Goal: Information Seeking & Learning: Check status

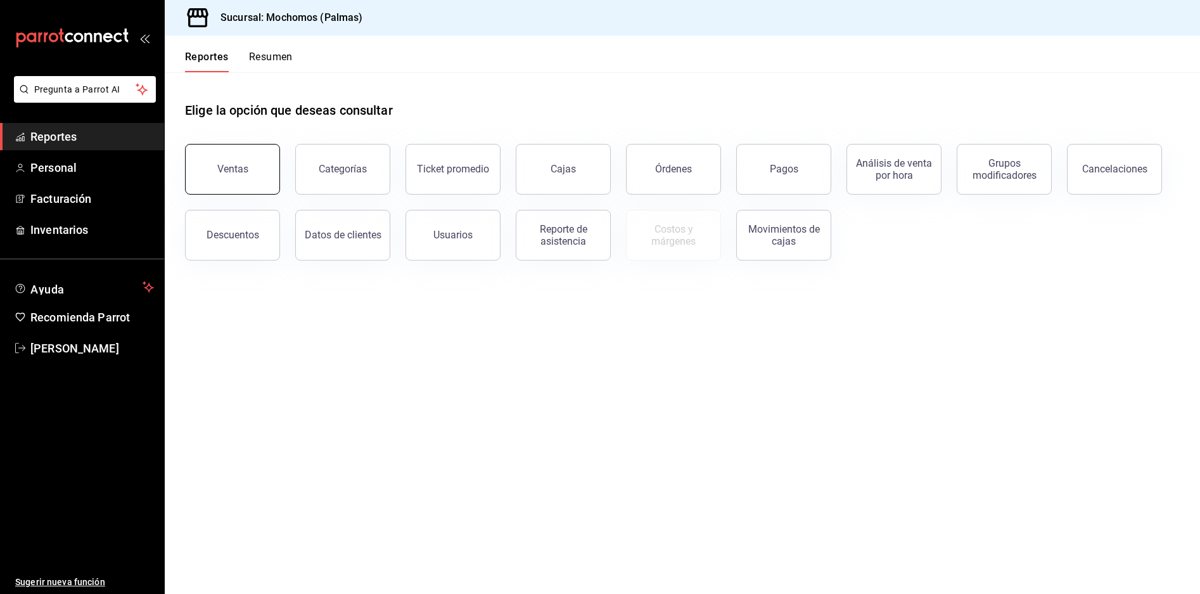
click at [205, 162] on button "Ventas" at bounding box center [232, 169] width 95 height 51
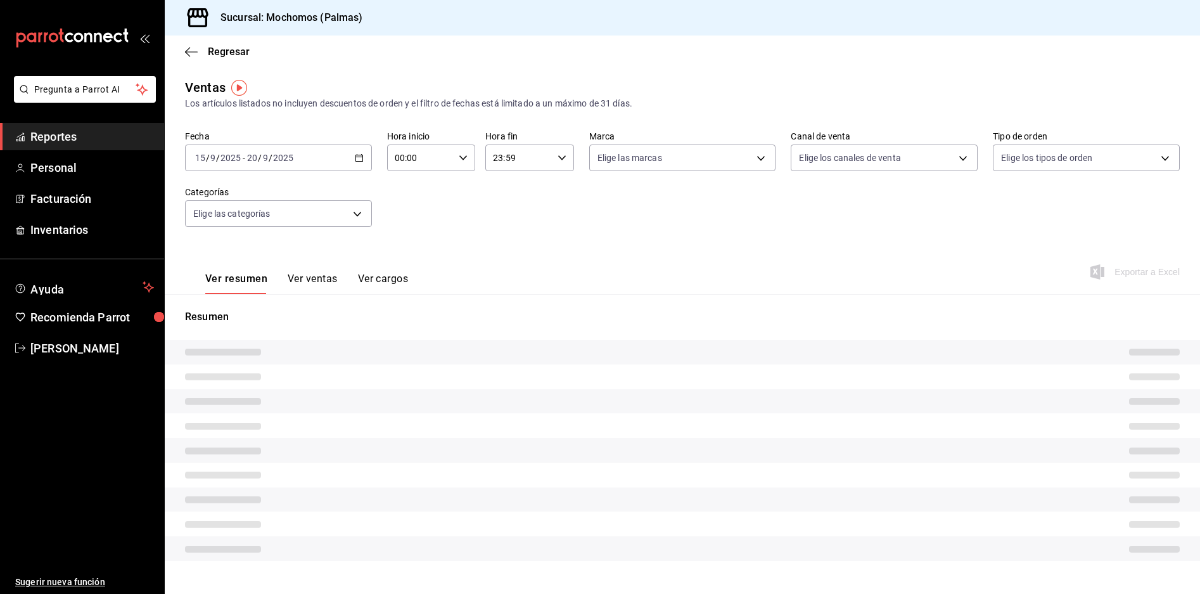
type input "05:00"
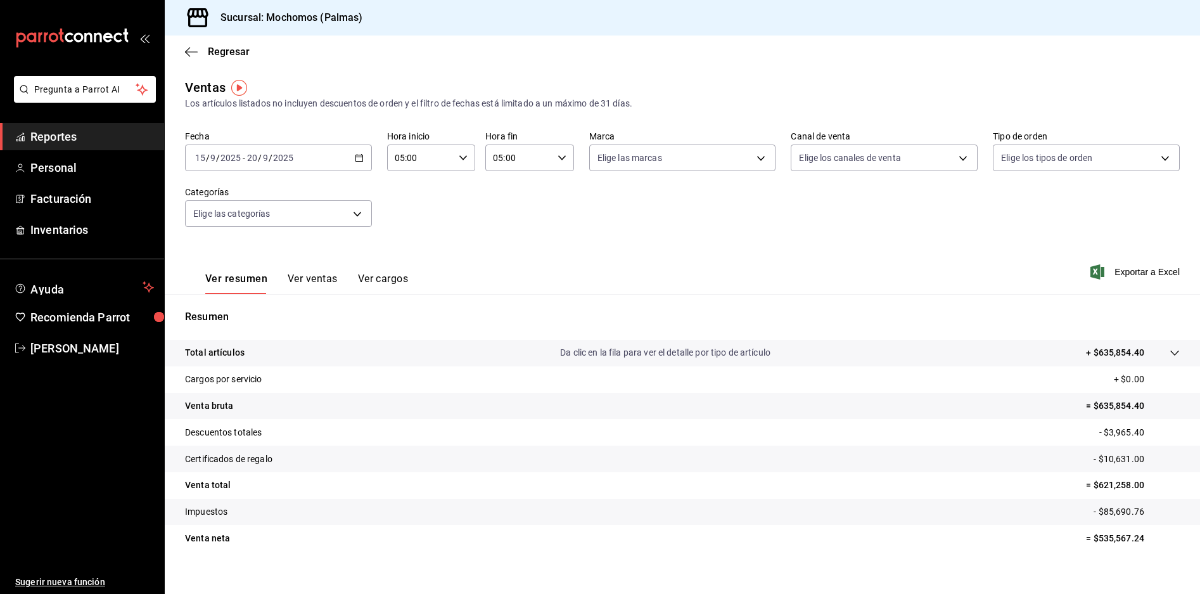
click at [358, 156] on icon "button" at bounding box center [359, 157] width 9 height 9
click at [267, 304] on span "Rango de fechas" at bounding box center [245, 310] width 98 height 13
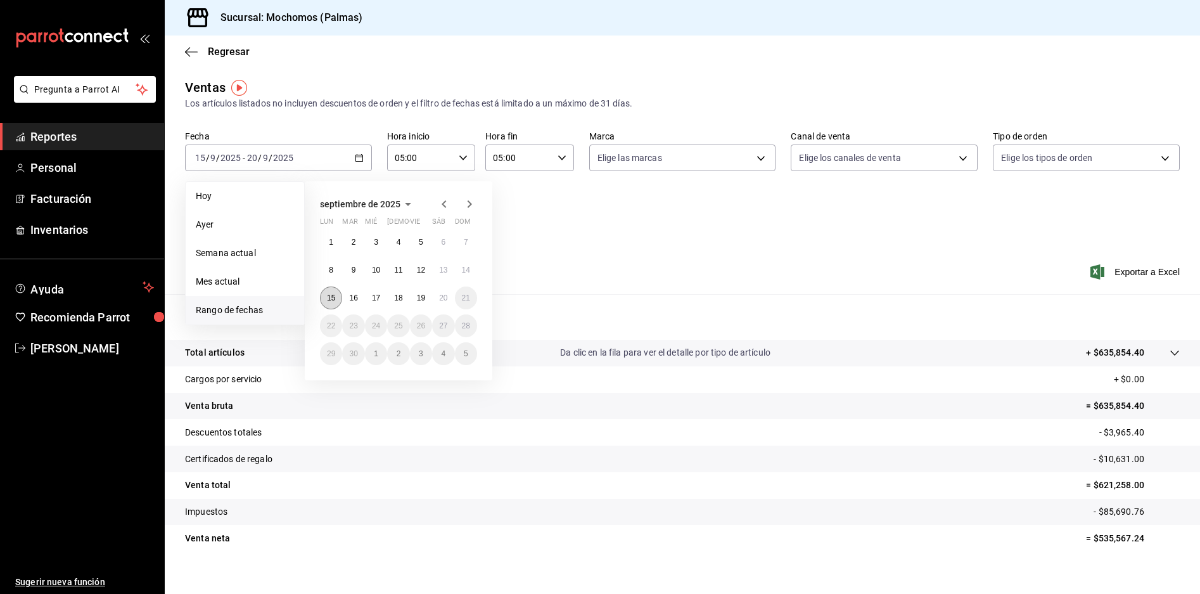
click at [338, 290] on button "15" at bounding box center [331, 297] width 22 height 23
click at [350, 295] on abbr "16" at bounding box center [353, 297] width 8 height 9
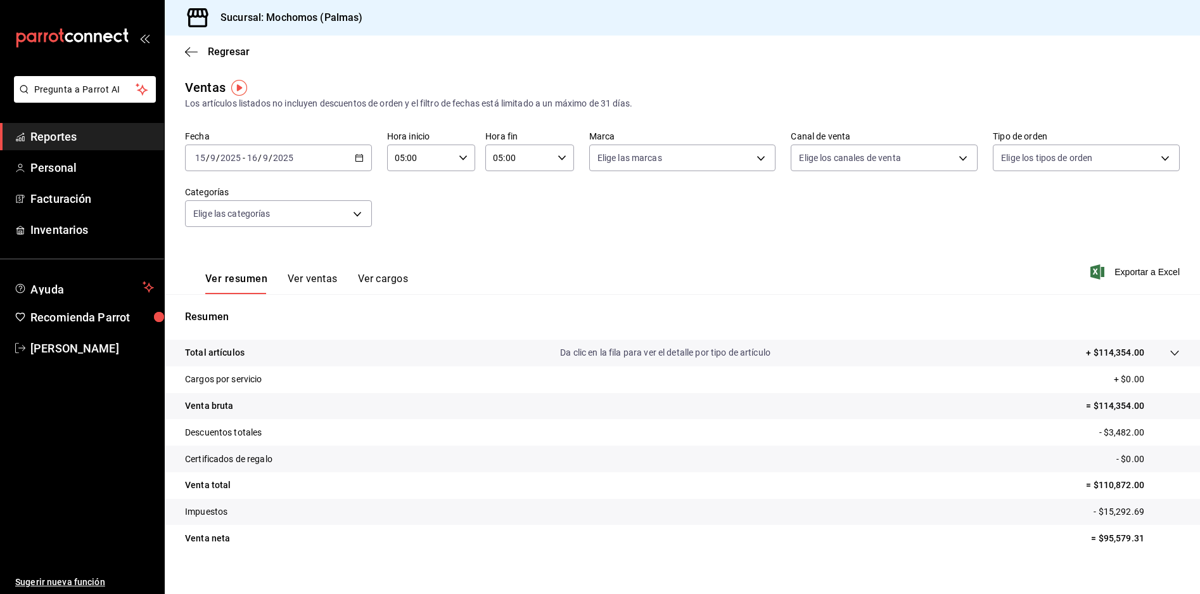
scroll to position [13, 0]
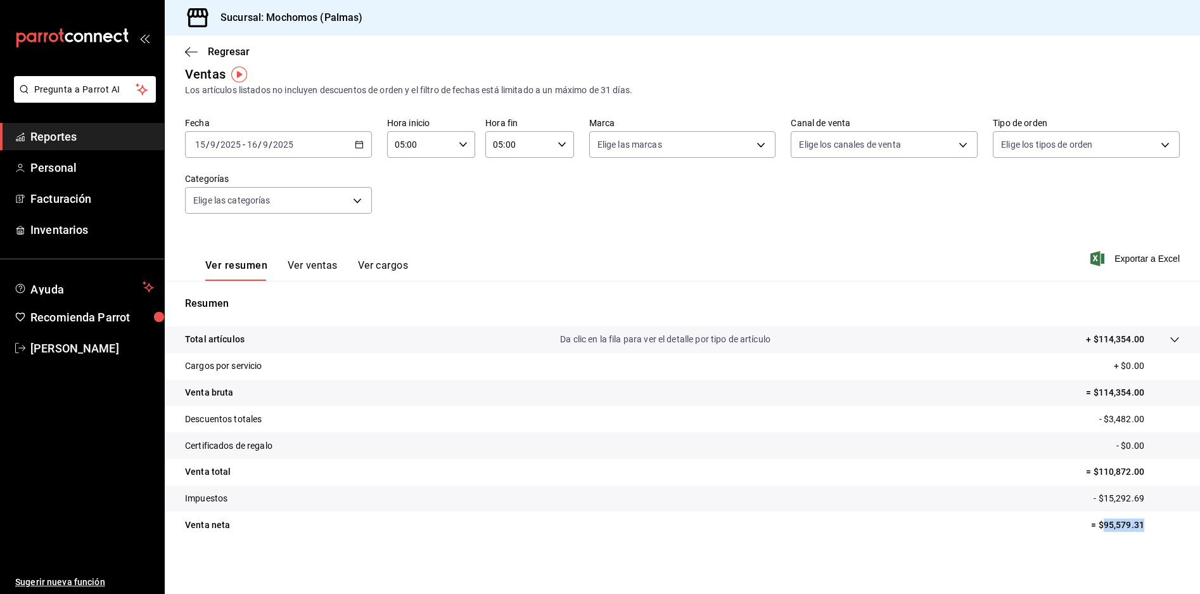
drag, startPoint x: 1146, startPoint y: 527, endPoint x: 1095, endPoint y: 528, distance: 50.7
click at [1095, 528] on p "= $95,579.31" at bounding box center [1135, 524] width 89 height 13
copy p "95,579.31"
click at [359, 149] on div "[DATE] [DATE] - [DATE] [DATE]" at bounding box center [278, 144] width 187 height 27
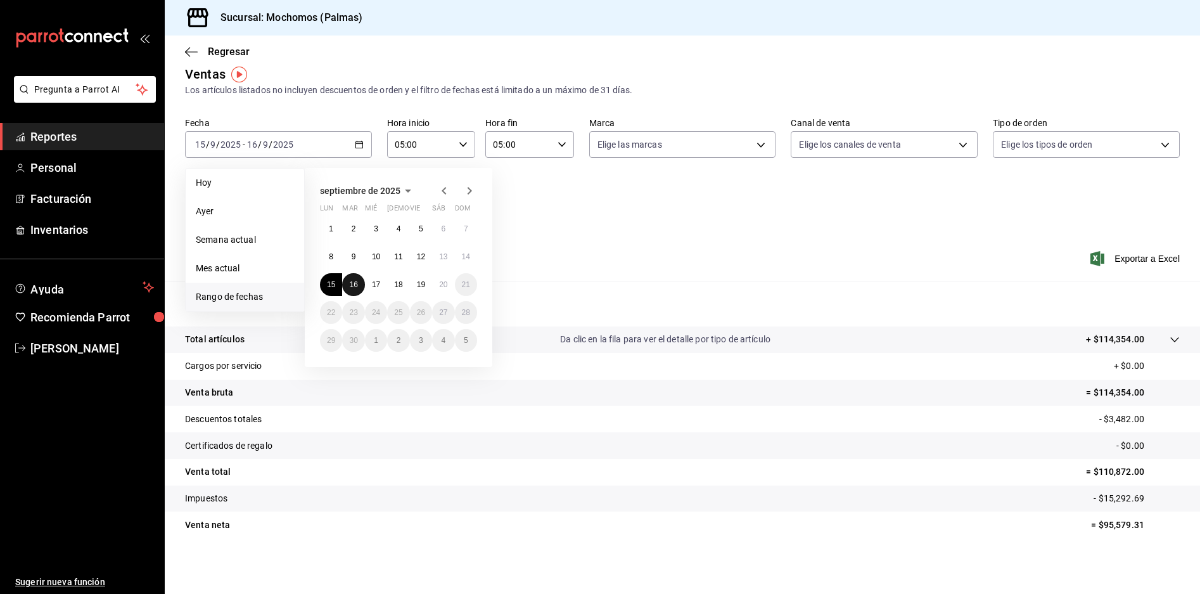
click at [352, 286] on abbr "16" at bounding box center [353, 284] width 8 height 9
click at [374, 283] on abbr "17" at bounding box center [376, 284] width 8 height 9
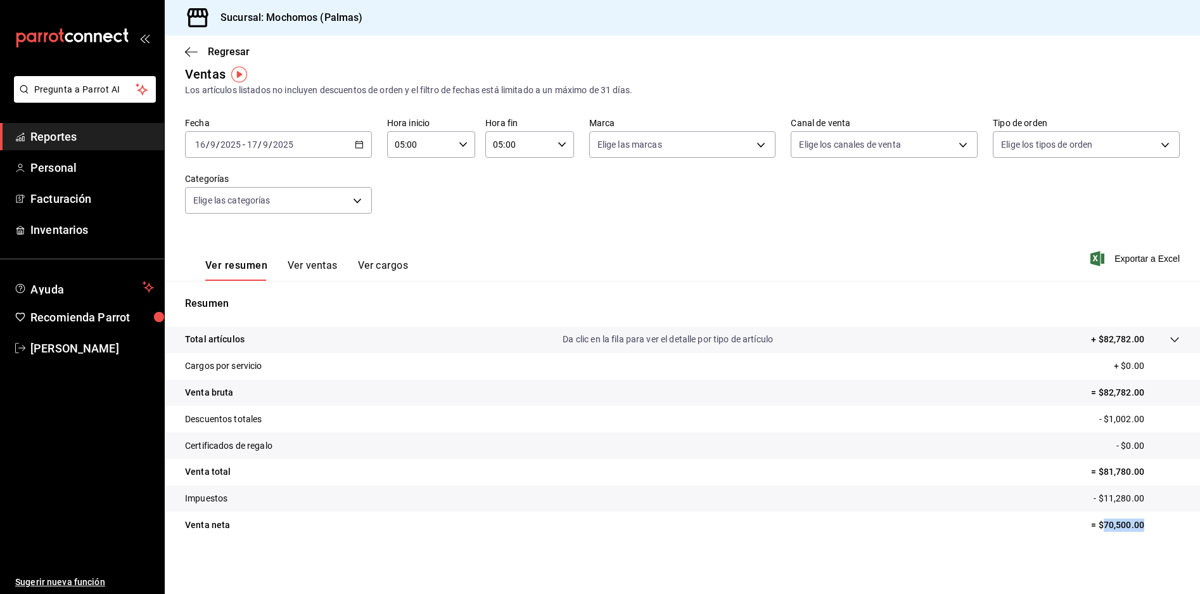
drag, startPoint x: 1151, startPoint y: 525, endPoint x: 1096, endPoint y: 534, distance: 56.5
click at [1096, 534] on tr "Venta [PERSON_NAME] = $70,500.00" at bounding box center [682, 524] width 1035 height 27
copy p "70,500.00"
click at [364, 149] on div "[DATE] [DATE] - [DATE] [DATE]" at bounding box center [278, 144] width 187 height 27
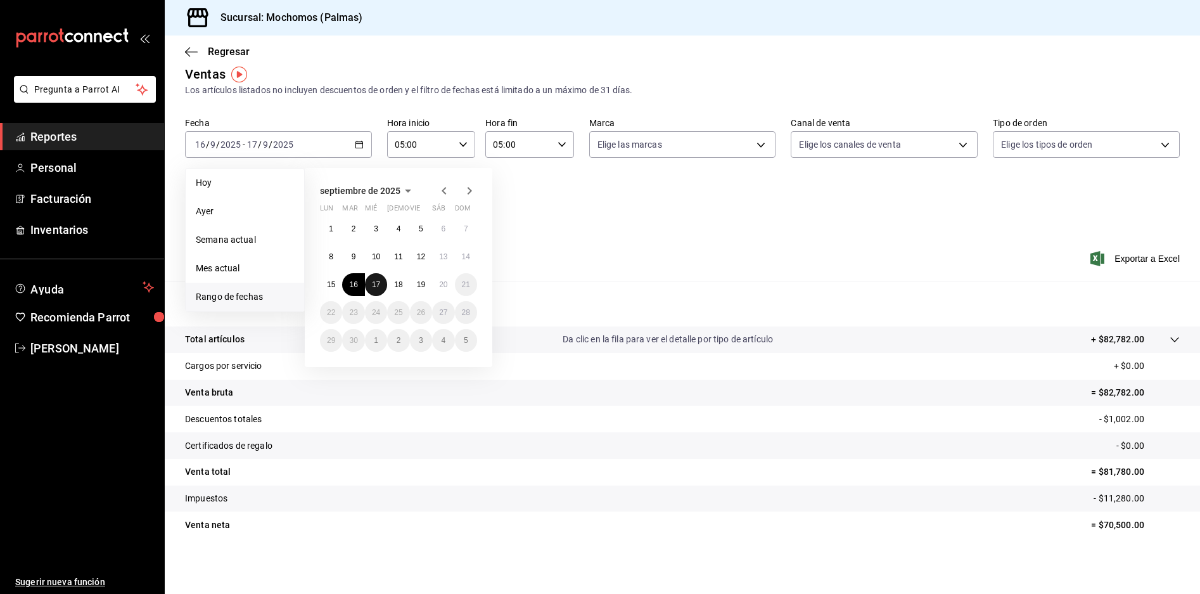
click at [375, 279] on button "17" at bounding box center [376, 284] width 22 height 23
click at [393, 280] on button "18" at bounding box center [398, 284] width 22 height 23
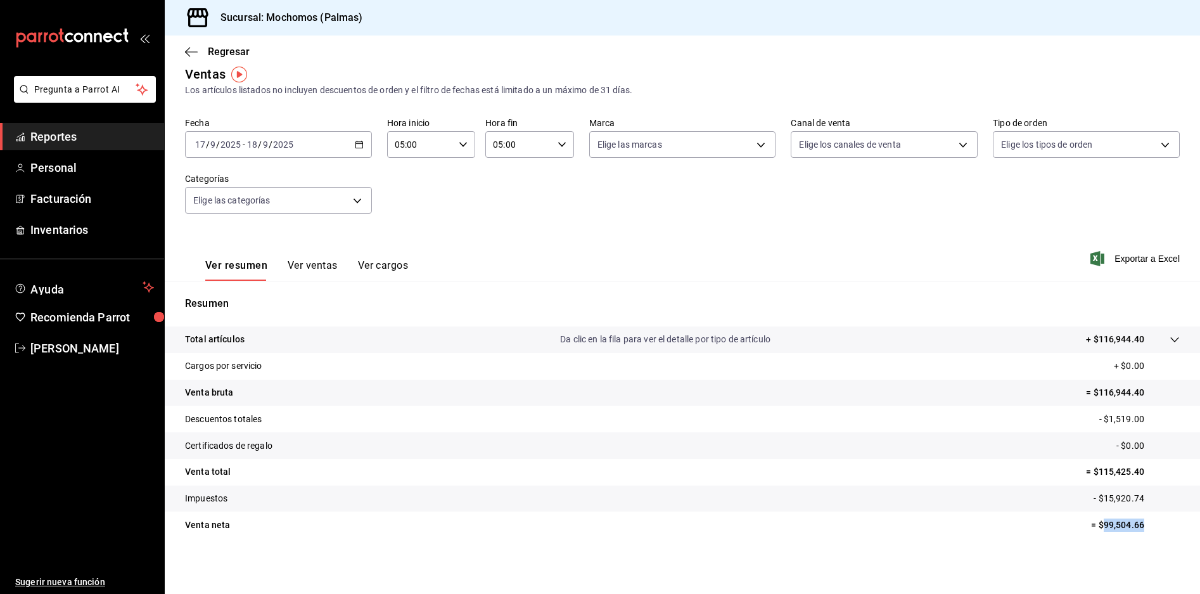
drag, startPoint x: 1144, startPoint y: 525, endPoint x: 1095, endPoint y: 530, distance: 49.7
click at [1095, 530] on p "= $99,504.66" at bounding box center [1135, 524] width 89 height 13
copy p "99,504.66"
click at [356, 141] on icon "button" at bounding box center [359, 144] width 9 height 9
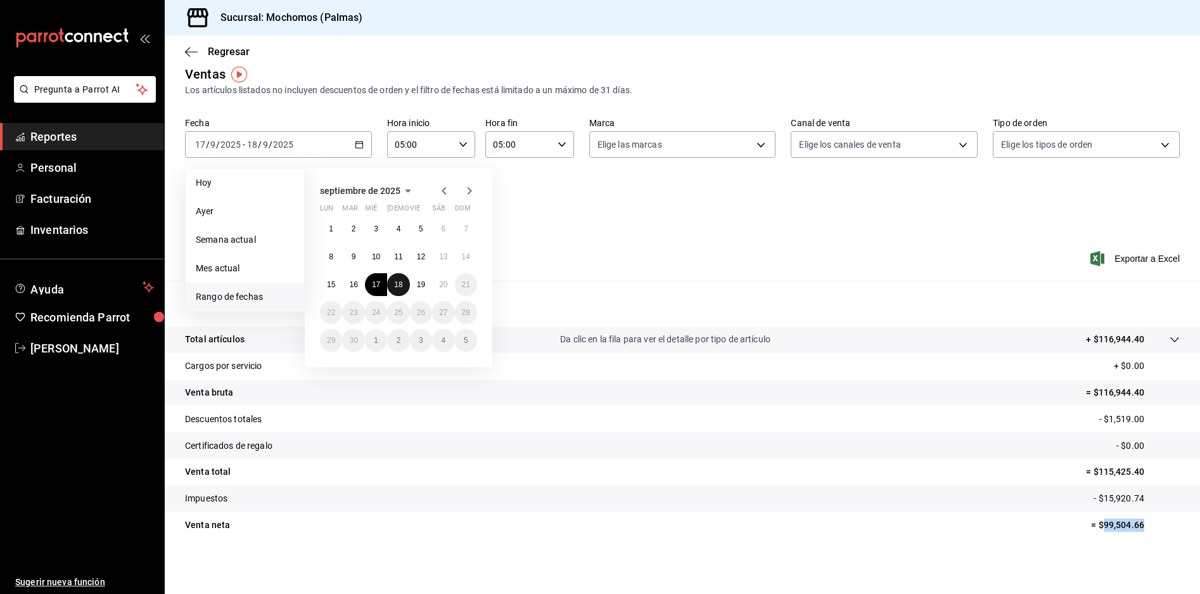
click at [401, 278] on button "18" at bounding box center [398, 284] width 22 height 23
click at [423, 282] on abbr "19" at bounding box center [421, 284] width 8 height 9
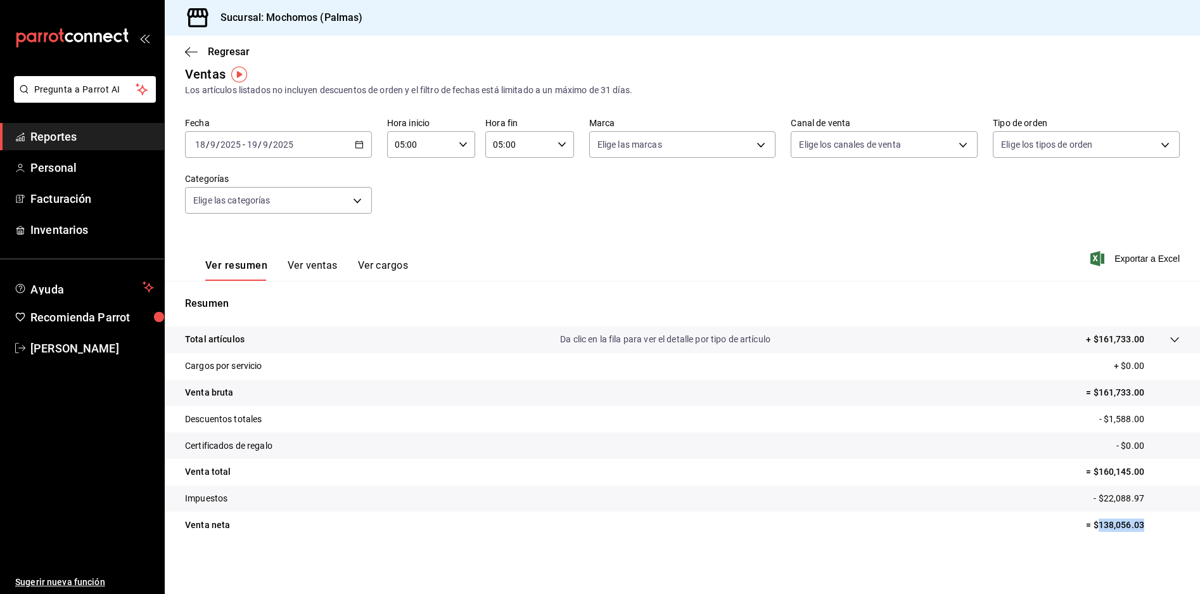
drag, startPoint x: 1151, startPoint y: 530, endPoint x: 1088, endPoint y: 538, distance: 63.3
click at [1088, 538] on tr "Venta [PERSON_NAME] = $138,056.03" at bounding box center [682, 524] width 1035 height 27
copy p "138,056.03"
click at [358, 144] on icon "button" at bounding box center [359, 144] width 9 height 9
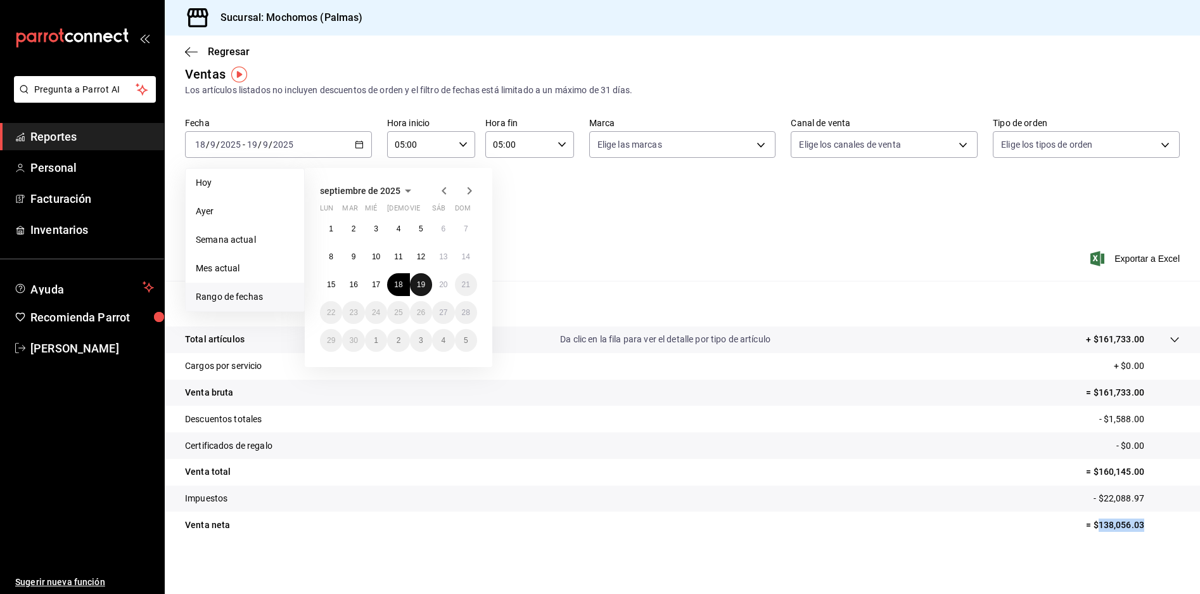
click at [419, 287] on abbr "19" at bounding box center [421, 284] width 8 height 9
click at [438, 285] on button "20" at bounding box center [443, 284] width 22 height 23
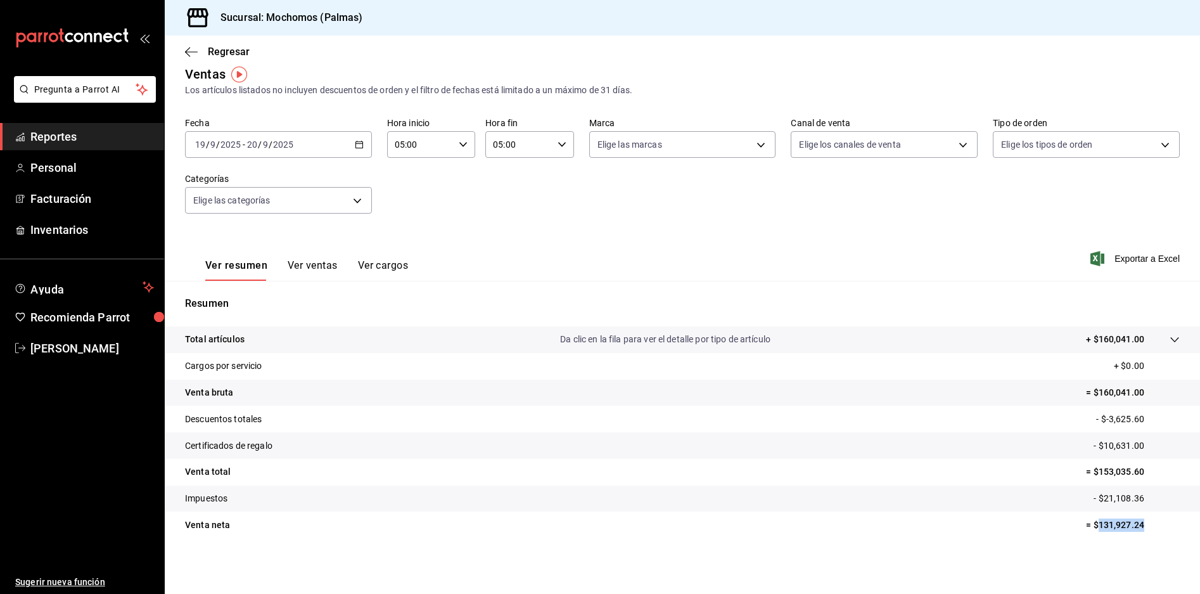
drag, startPoint x: 1156, startPoint y: 525, endPoint x: 1090, endPoint y: 529, distance: 66.0
click at [1090, 529] on p "= $131,927.24" at bounding box center [1133, 524] width 94 height 13
copy p "131,927.24"
click at [360, 143] on icon "button" at bounding box center [359, 144] width 9 height 9
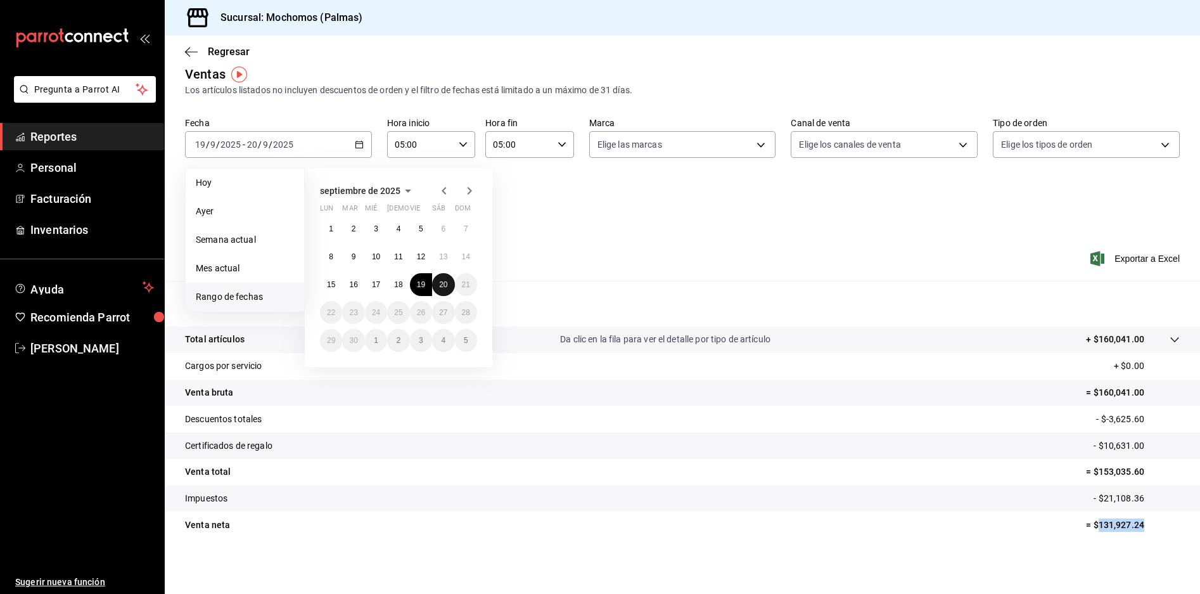
click at [447, 287] on abbr "20" at bounding box center [443, 284] width 8 height 9
click at [561, 141] on icon "button" at bounding box center [562, 144] width 9 height 9
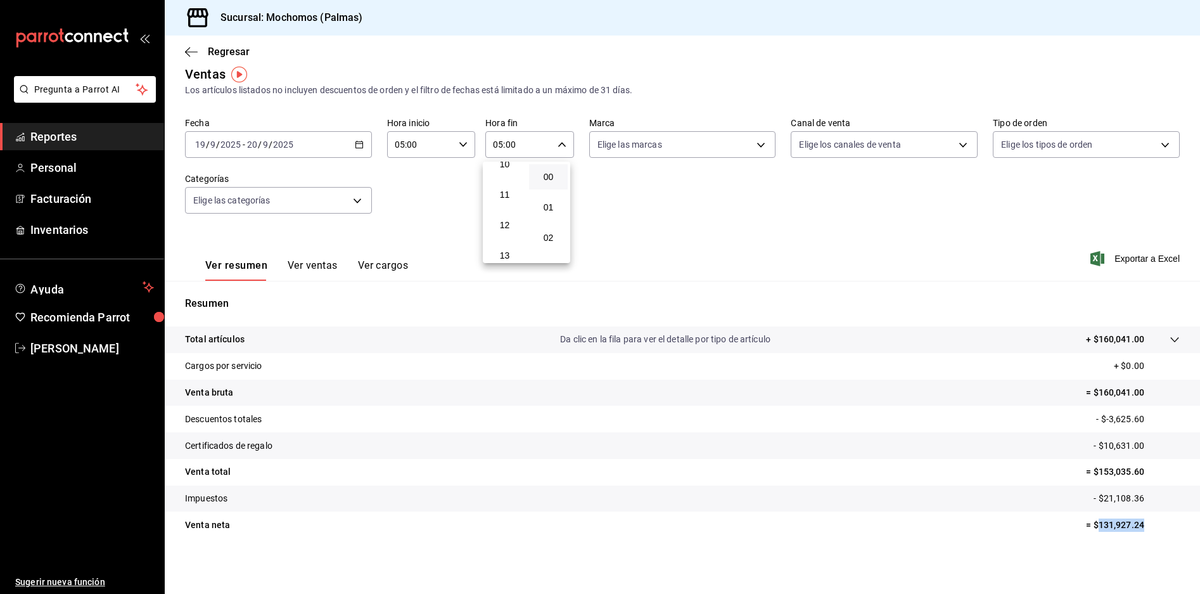
scroll to position [629, 0]
click at [508, 243] on span "23" at bounding box center [504, 248] width 23 height 10
click at [557, 243] on span "59" at bounding box center [548, 248] width 23 height 10
type input "23:59"
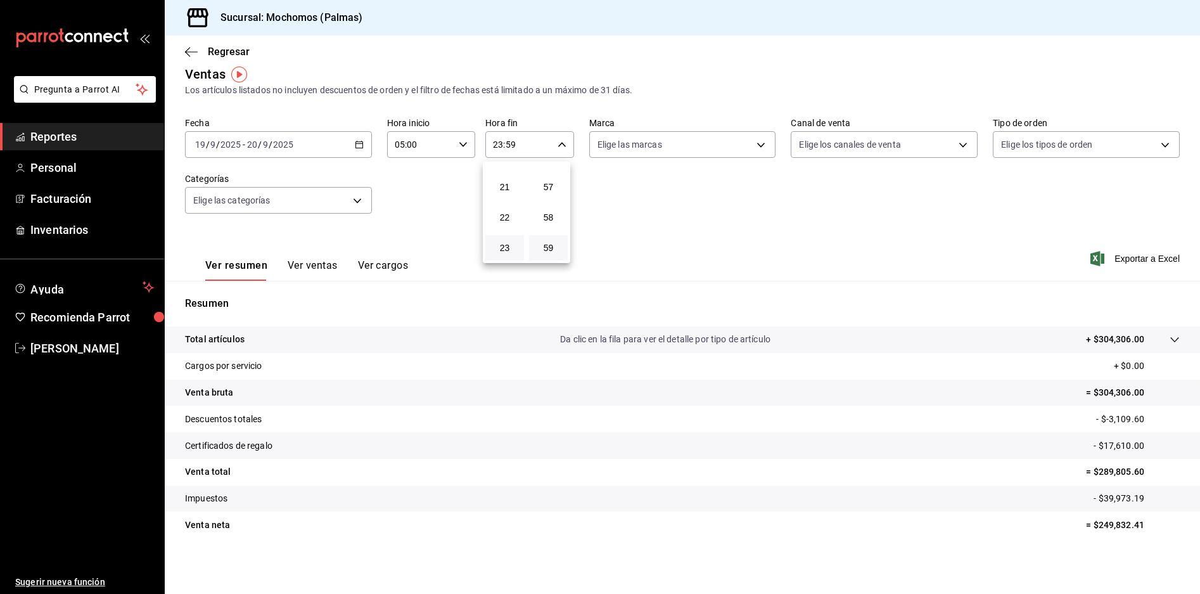
click at [356, 143] on div at bounding box center [600, 297] width 1200 height 594
click at [356, 143] on icon "button" at bounding box center [359, 144] width 9 height 9
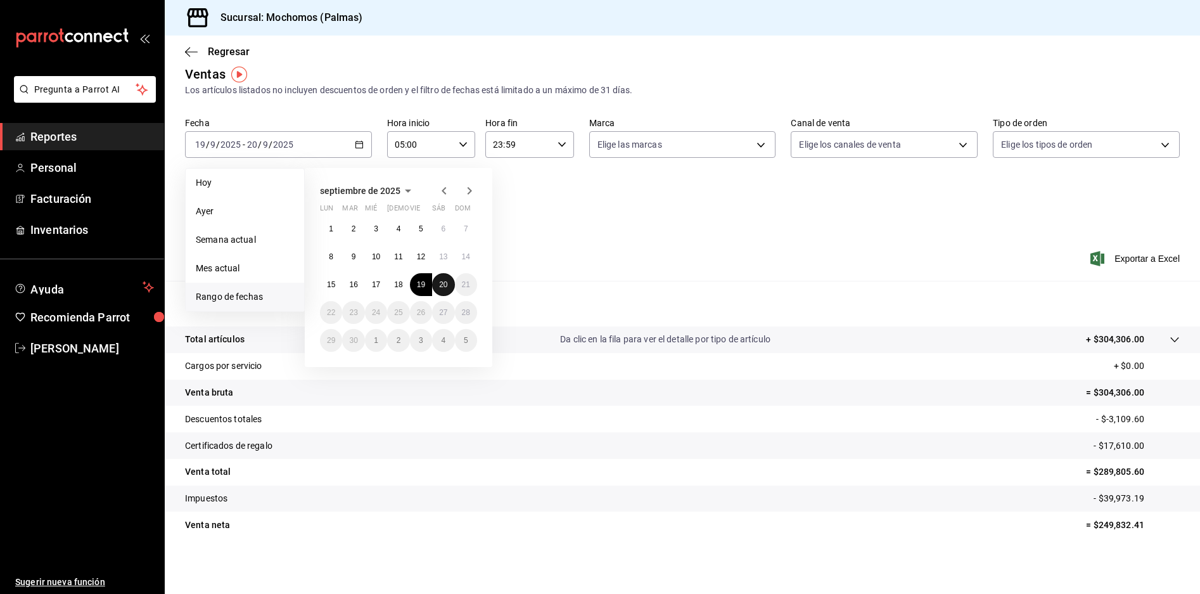
click at [440, 286] on abbr "20" at bounding box center [443, 284] width 8 height 9
click at [615, 243] on div "Ver resumen Ver ventas Ver cargos Exportar a Excel" at bounding box center [682, 255] width 1035 height 52
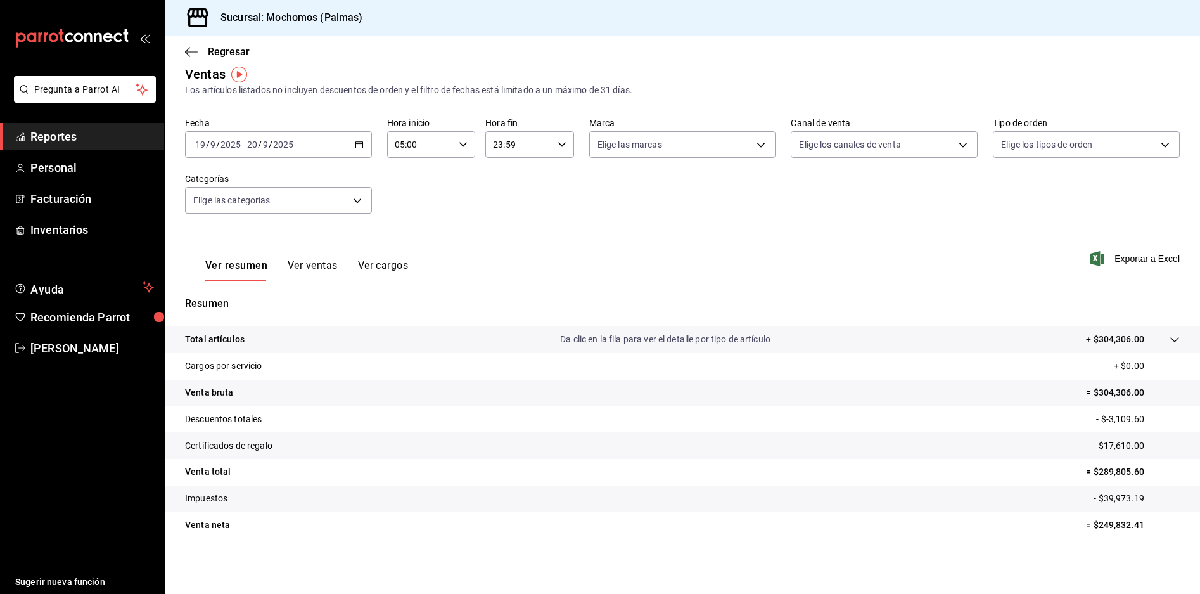
click at [356, 144] on \(Stroke\) "button" at bounding box center [358, 143] width 7 height 1
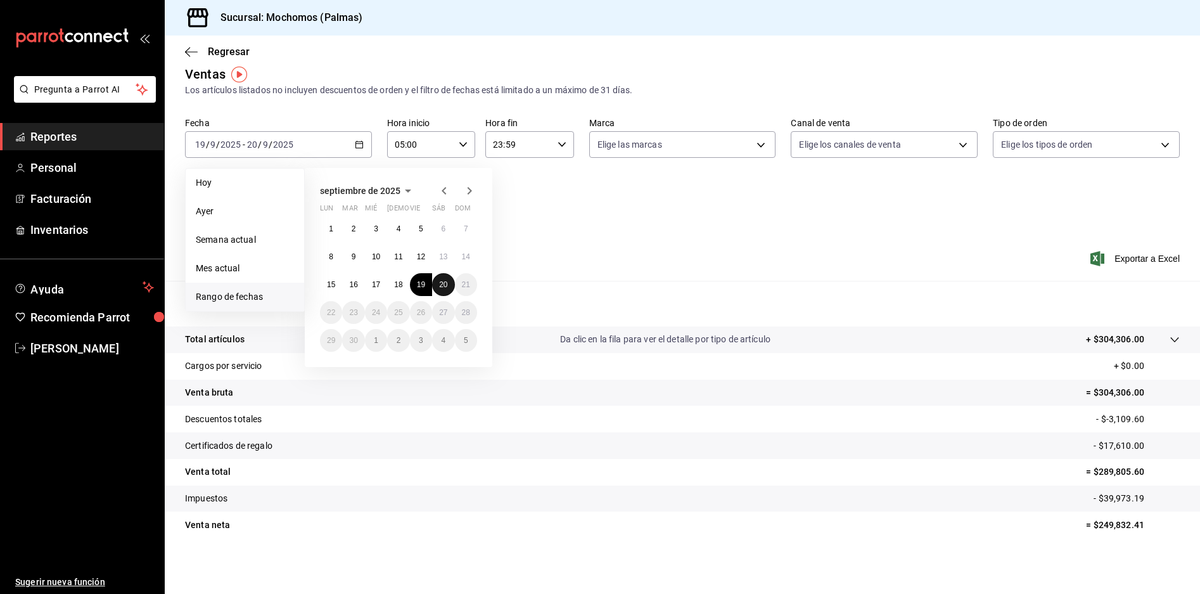
click at [440, 283] on abbr "20" at bounding box center [443, 284] width 8 height 9
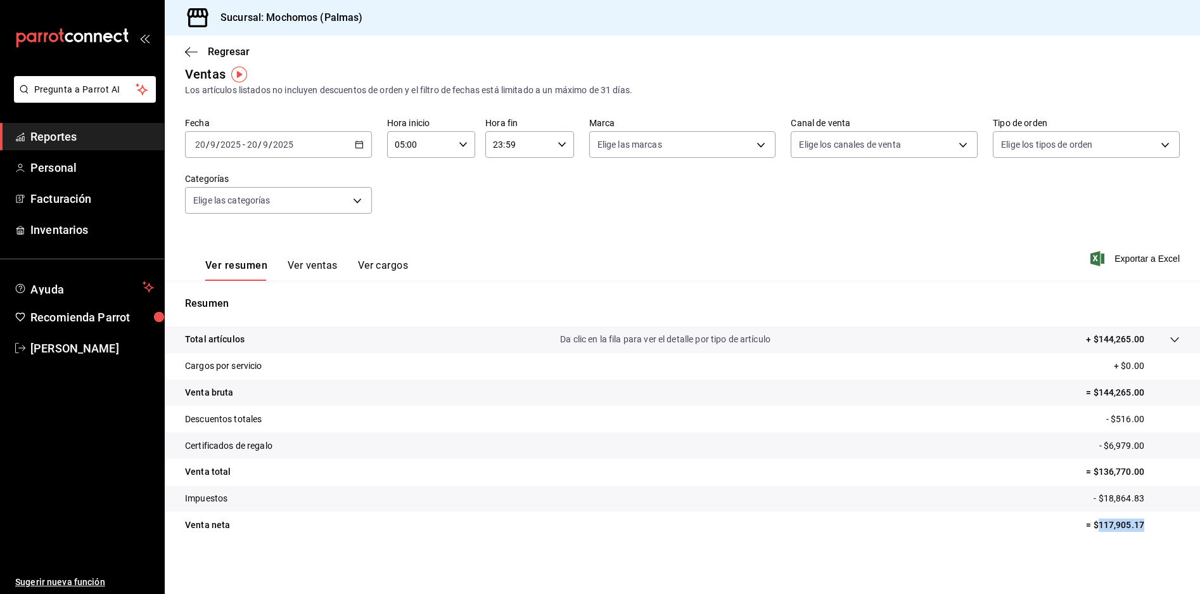
drag, startPoint x: 1149, startPoint y: 528, endPoint x: 1090, endPoint y: 536, distance: 59.4
click at [1090, 536] on tr "Venta [PERSON_NAME] = $117,905.17" at bounding box center [682, 524] width 1035 height 27
copy p "117,905.17"
click at [362, 143] on div "[DATE] [DATE] - [DATE] [DATE]" at bounding box center [278, 144] width 187 height 27
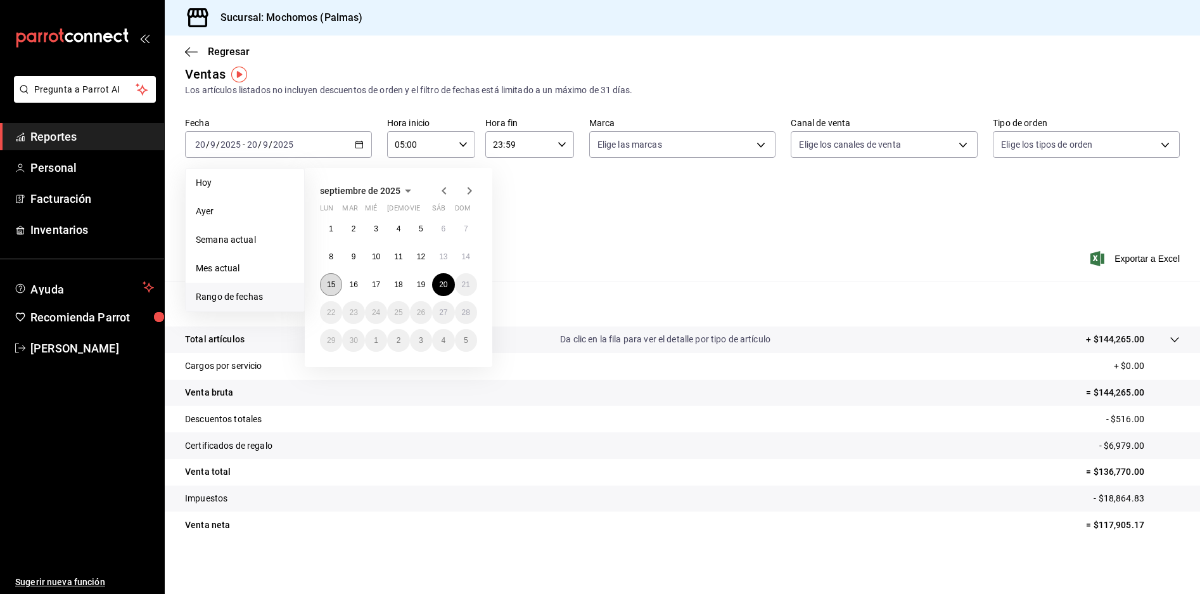
click at [335, 288] on abbr "15" at bounding box center [331, 284] width 8 height 9
click at [443, 288] on abbr "20" at bounding box center [443, 284] width 8 height 9
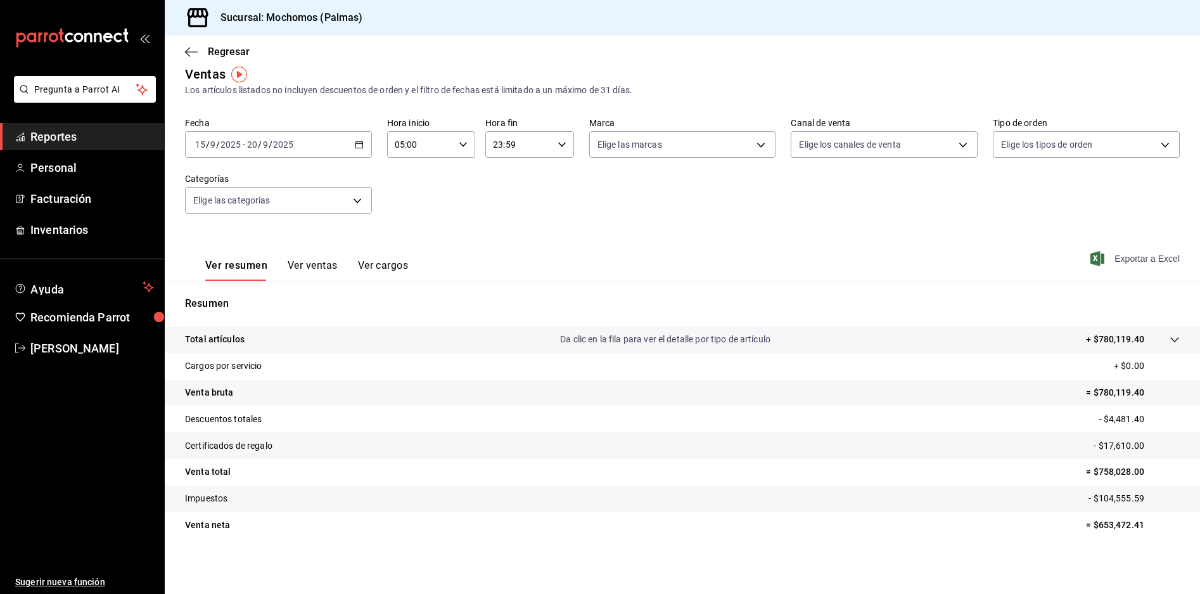
click at [1118, 253] on span "Exportar a Excel" at bounding box center [1136, 258] width 87 height 15
